Goal: Task Accomplishment & Management: Manage account settings

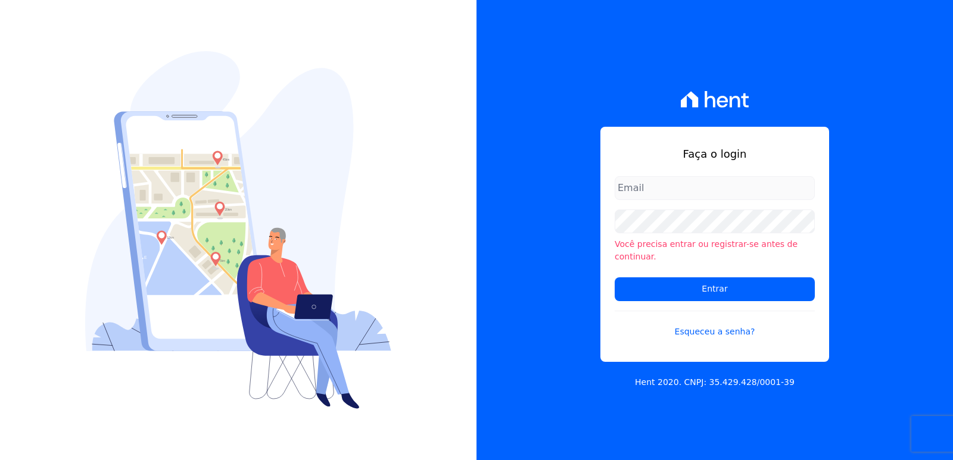
type input "[EMAIL_ADDRESS][DOMAIN_NAME]"
drag, startPoint x: 702, startPoint y: 241, endPoint x: 696, endPoint y: 240, distance: 6.7
click at [699, 241] on div "Você precisa entrar ou registrar-se antes de continuar." at bounding box center [715, 237] width 200 height 54
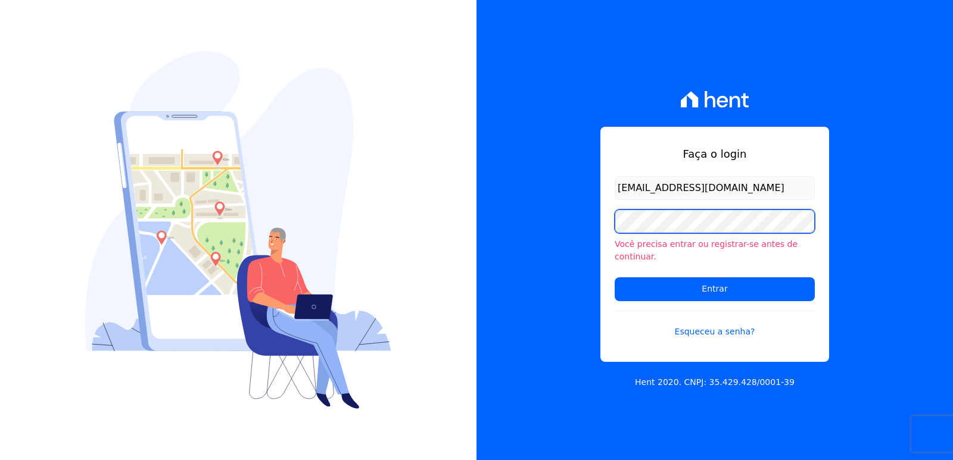
click at [664, 244] on div "Você precisa entrar ou registrar-se antes de continuar." at bounding box center [715, 237] width 200 height 54
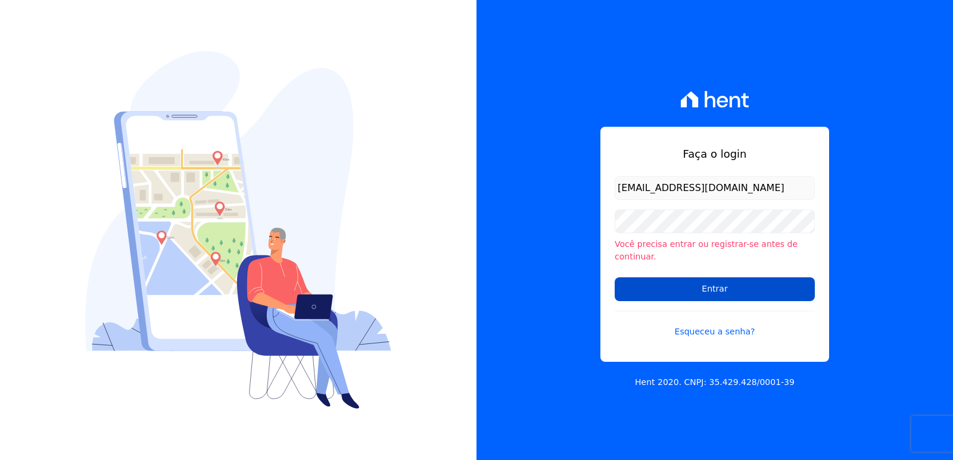
click at [654, 277] on input "Entrar" at bounding box center [715, 289] width 200 height 24
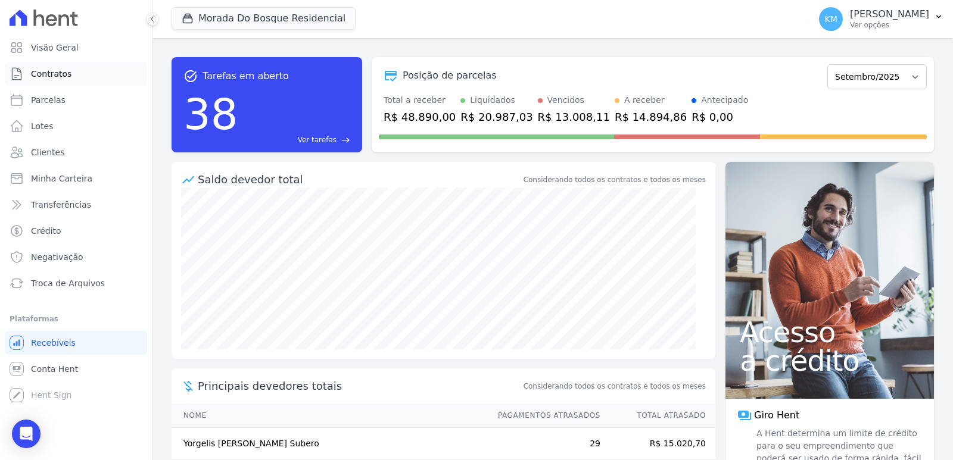
click at [84, 71] on link "Contratos" at bounding box center [76, 74] width 142 height 24
click at [83, 71] on link "Contratos" at bounding box center [76, 74] width 142 height 24
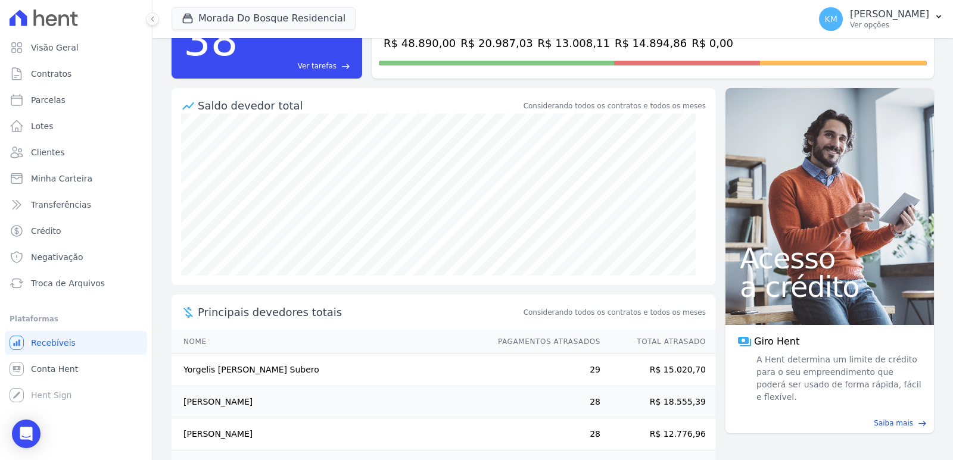
scroll to position [148, 0]
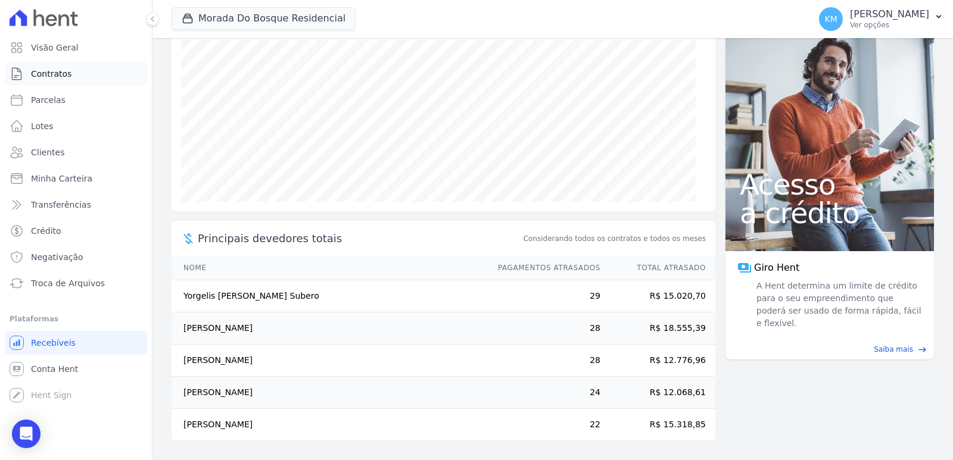
click at [64, 81] on link "Contratos" at bounding box center [76, 74] width 142 height 24
click at [65, 80] on link "Contratos" at bounding box center [76, 74] width 142 height 24
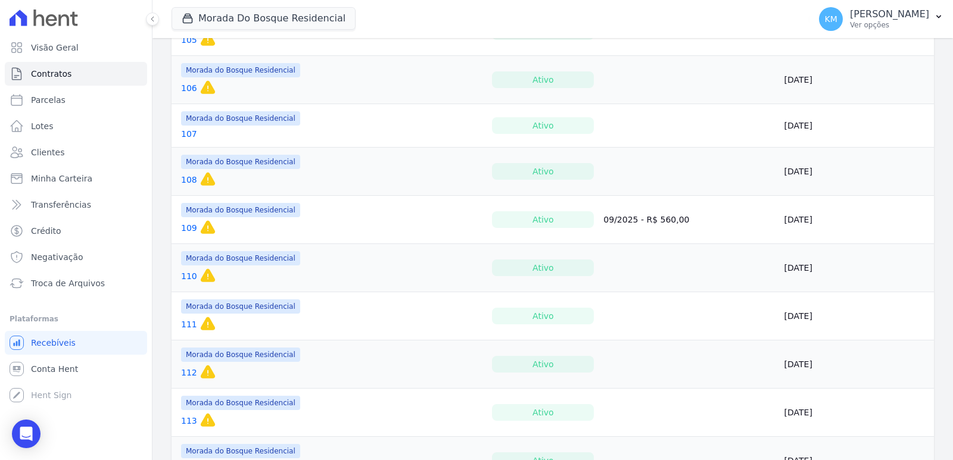
scroll to position [417, 0]
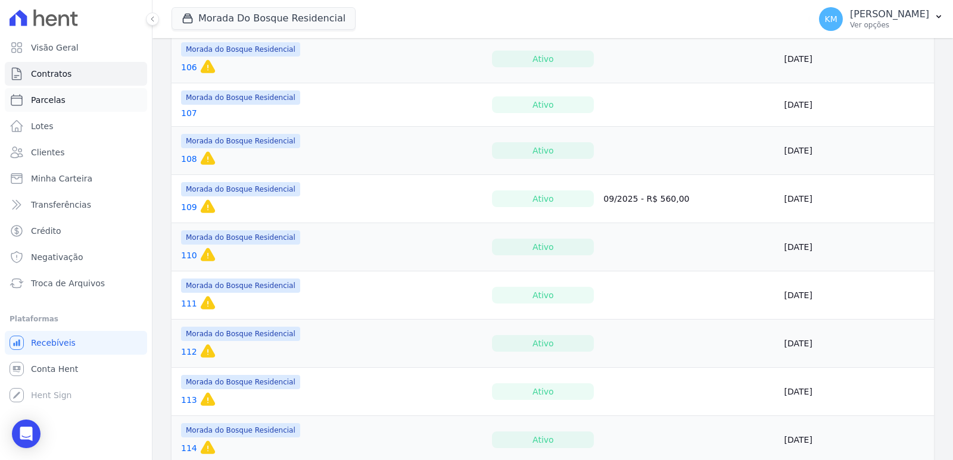
click at [70, 107] on link "Parcelas" at bounding box center [76, 100] width 142 height 24
select select
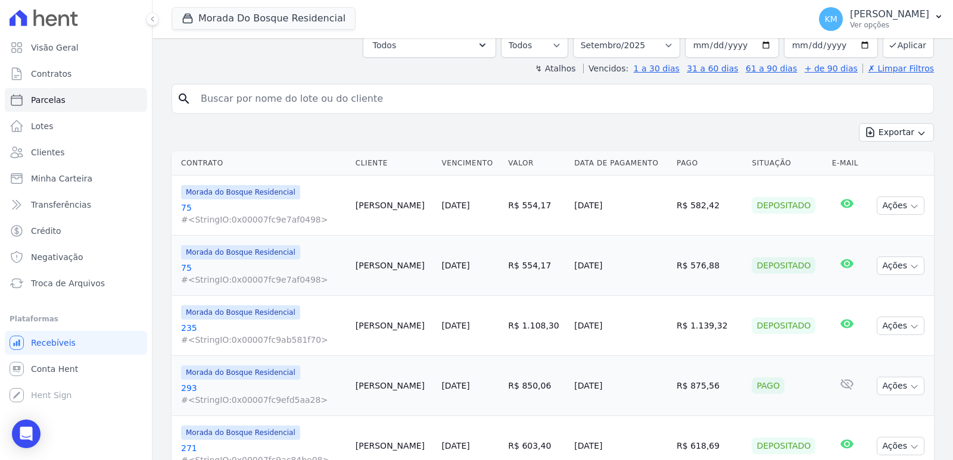
scroll to position [298, 0]
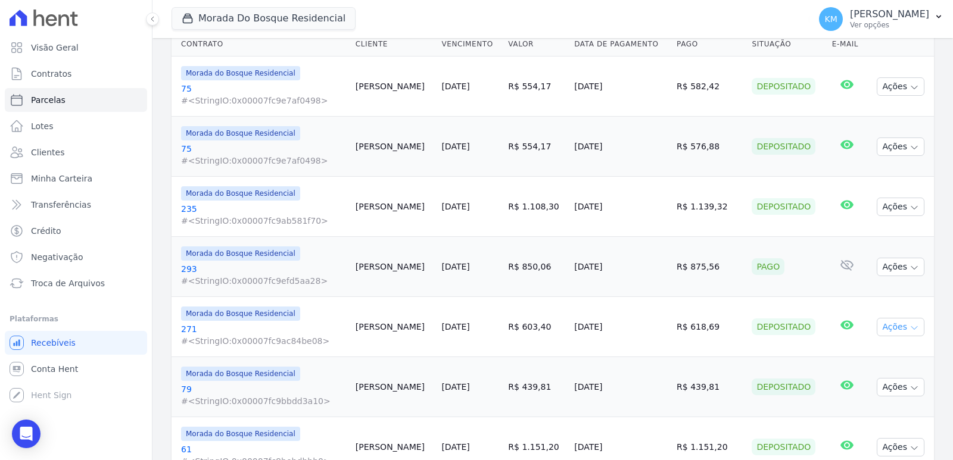
click at [886, 332] on button "Ações" at bounding box center [901, 327] width 48 height 18
click at [866, 268] on td "Ações Ver boleto Antecipar Antecipação não disponível Enviar whatsapp Não é pos…" at bounding box center [899, 267] width 67 height 60
drag, startPoint x: 866, startPoint y: 269, endPoint x: 873, endPoint y: 272, distance: 7.2
click at [870, 270] on td "Ações Ver boleto Antecipar Antecipação não disponível Enviar whatsapp Não é pos…" at bounding box center [899, 267] width 67 height 60
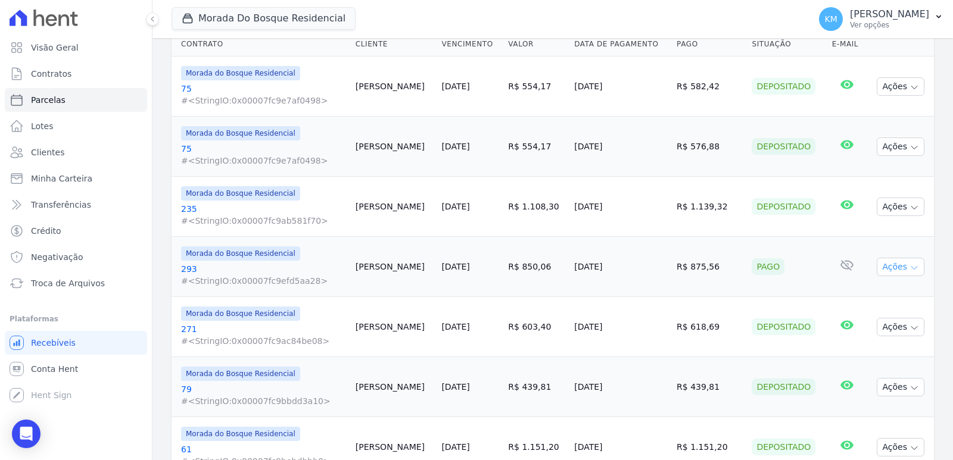
click at [877, 273] on button "Ações" at bounding box center [901, 267] width 48 height 18
click at [850, 298] on link "Ver boleto" at bounding box center [895, 294] width 114 height 22
